Goal: Find specific page/section: Find specific page/section

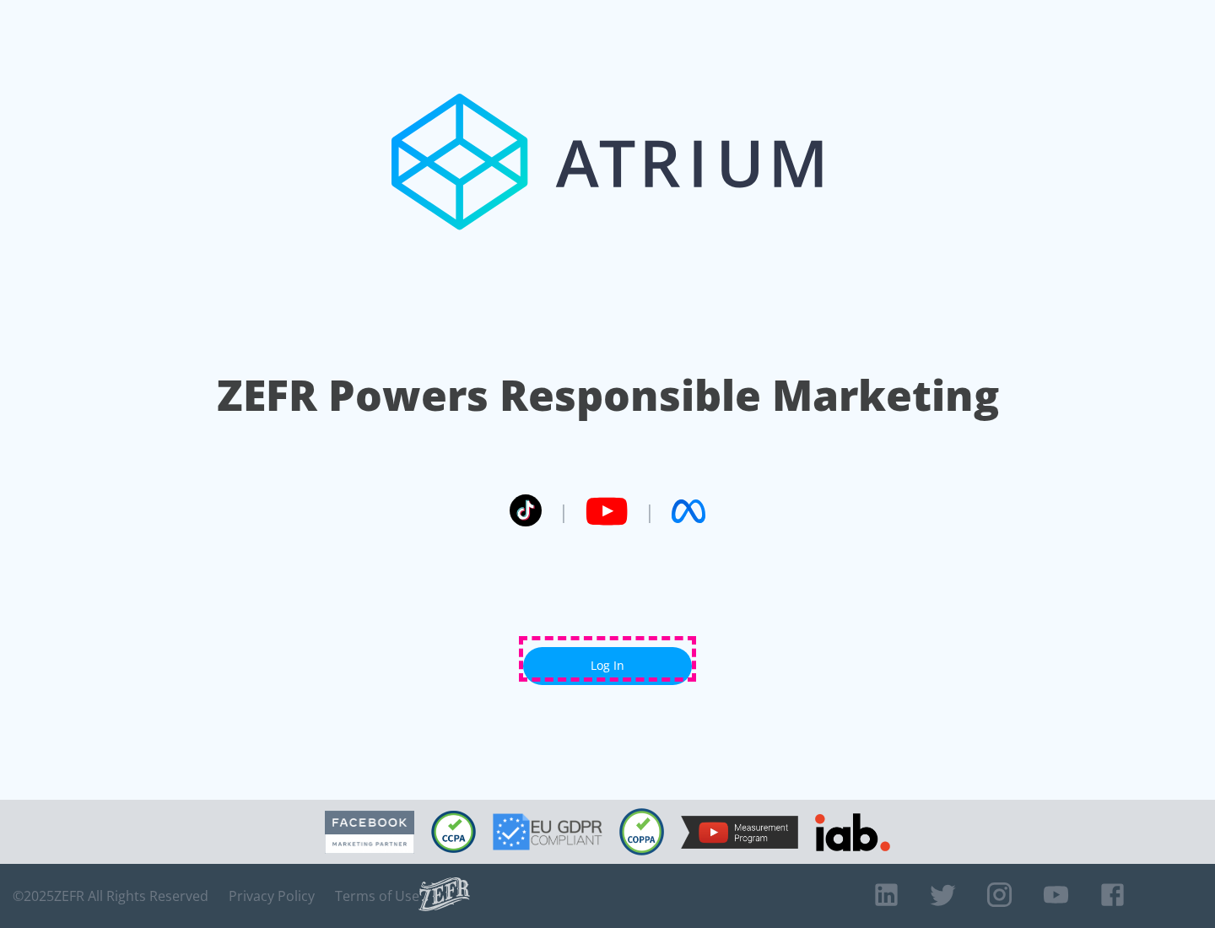
click at [607, 659] on link "Log In" at bounding box center [607, 666] width 169 height 38
